Goal: Navigation & Orientation: Find specific page/section

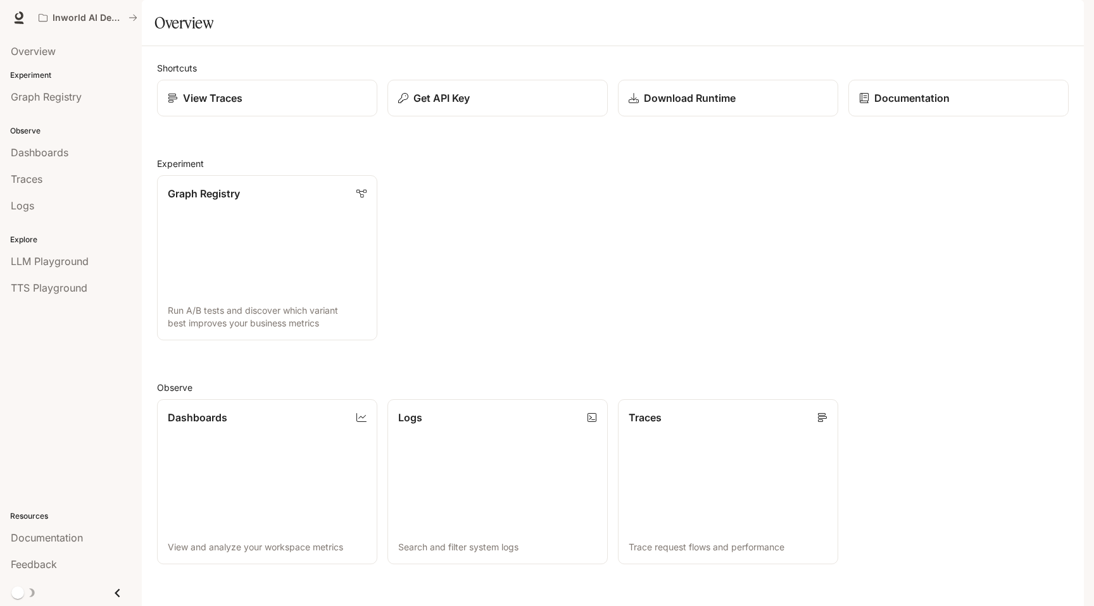
click at [1061, 20] on icon "button" at bounding box center [1066, 18] width 10 height 10
